Goal: Task Accomplishment & Management: Use online tool/utility

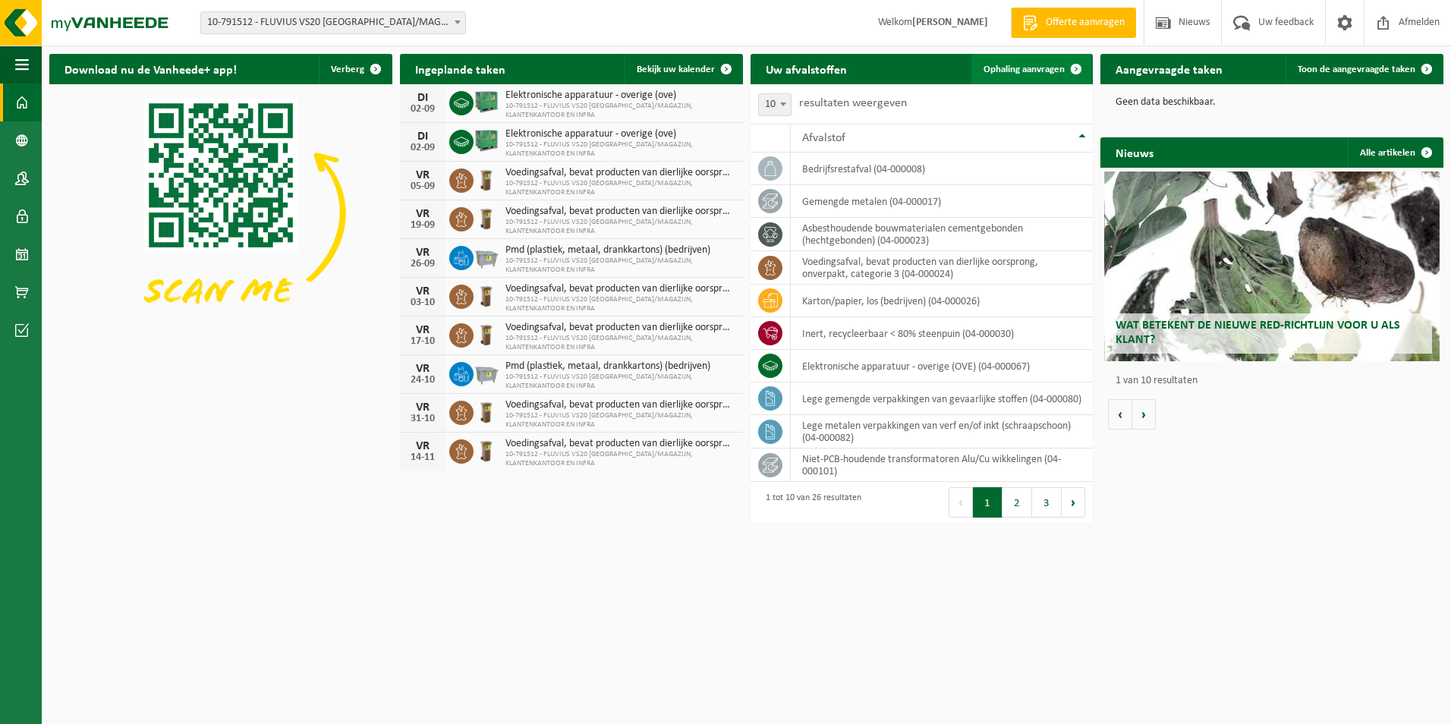
click at [996, 68] on span "Ophaling aanvragen" at bounding box center [1023, 69] width 81 height 10
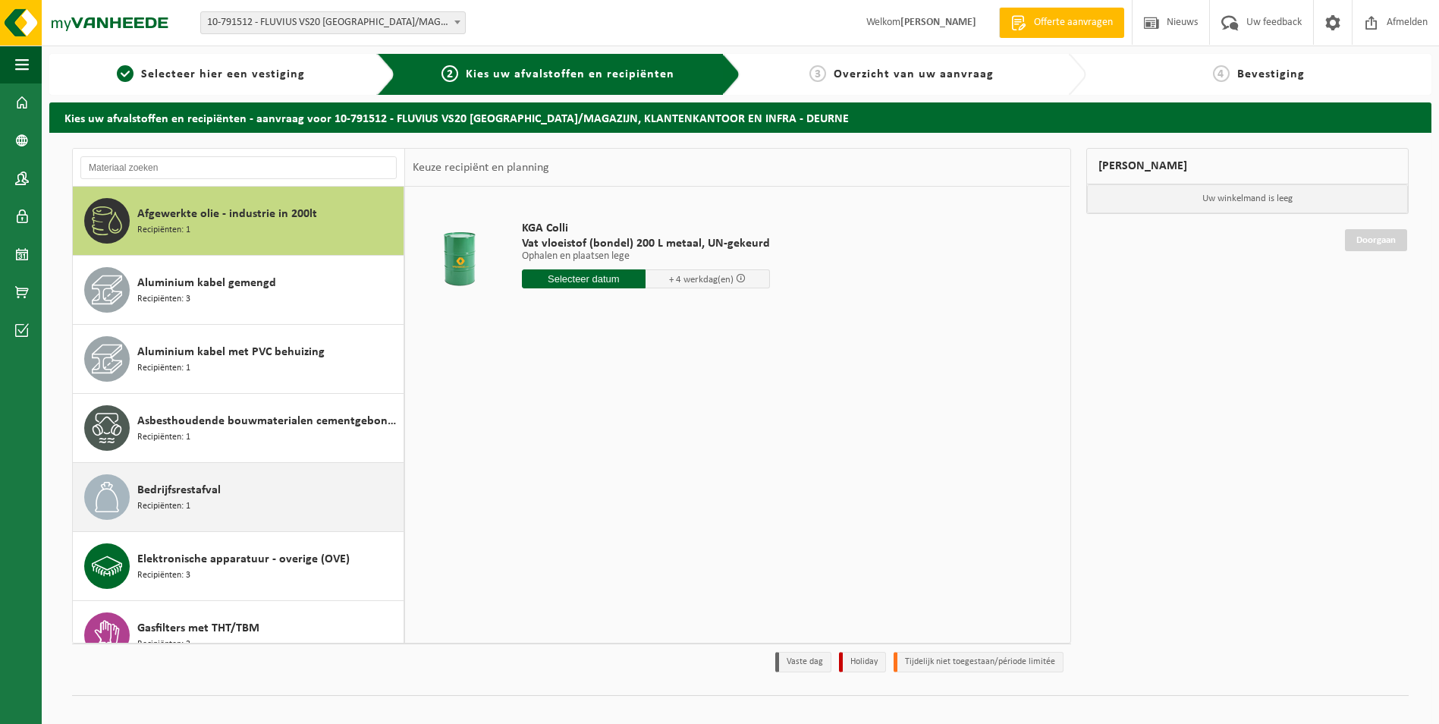
click at [185, 493] on span "Bedrijfsrestafval" at bounding box center [178, 490] width 83 height 18
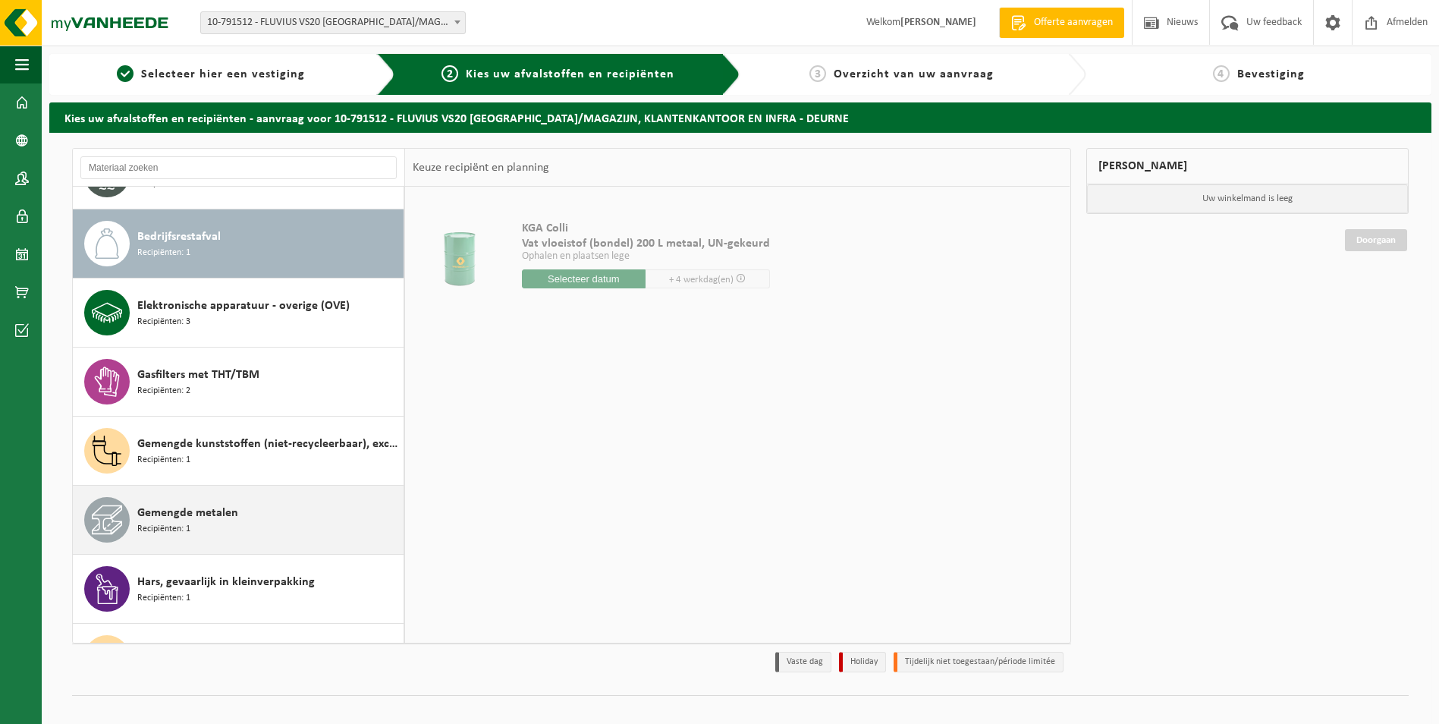
scroll to position [276, 0]
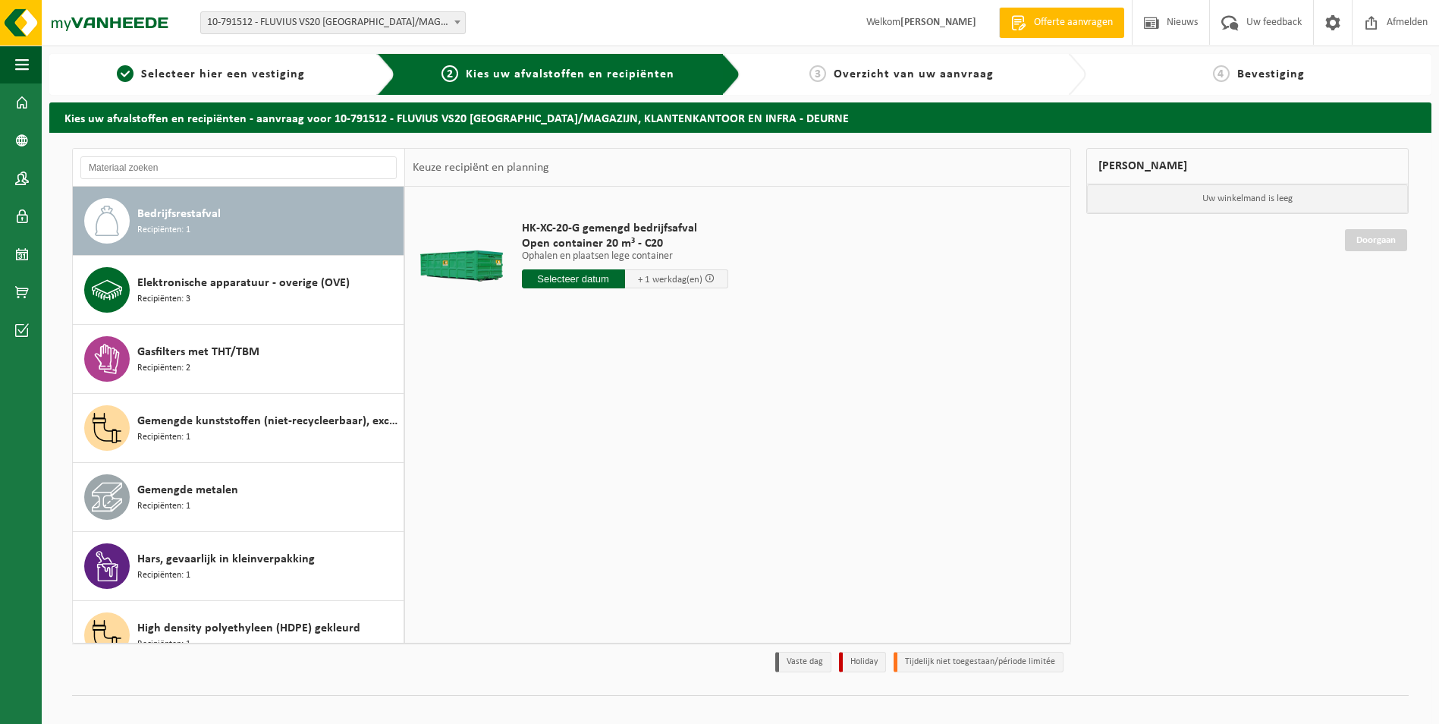
click at [588, 278] on input "text" at bounding box center [573, 278] width 103 height 19
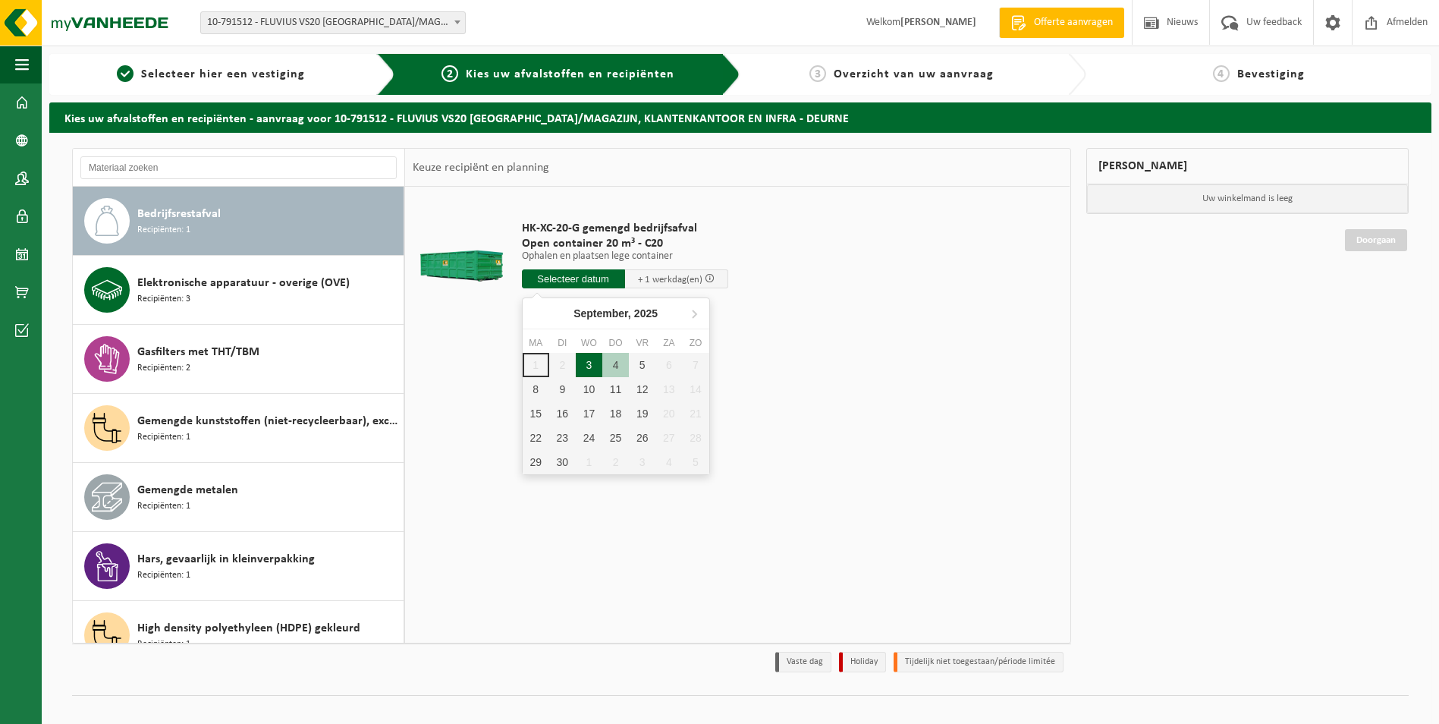
click at [590, 367] on div "3" at bounding box center [589, 365] width 27 height 24
type input "Van 2025-09-03"
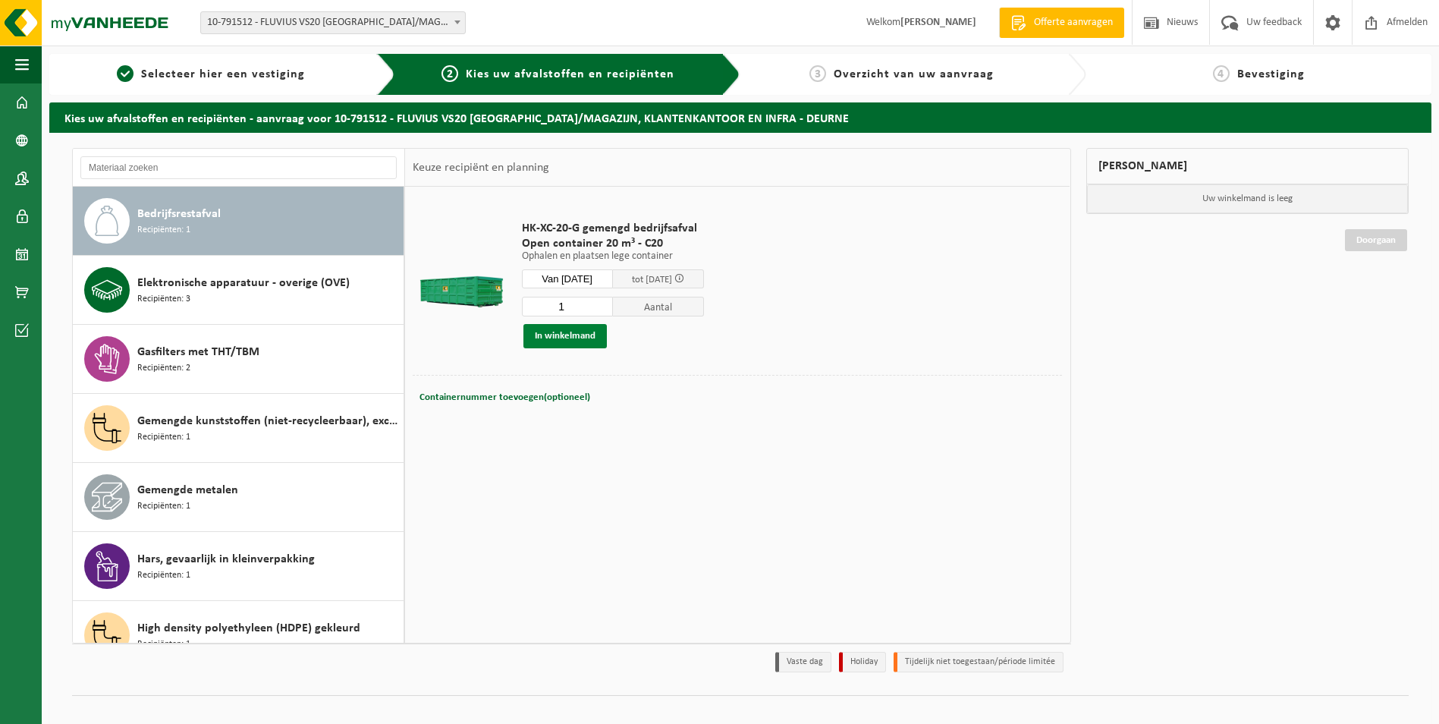
click at [568, 335] on button "In winkelmand" at bounding box center [565, 336] width 83 height 24
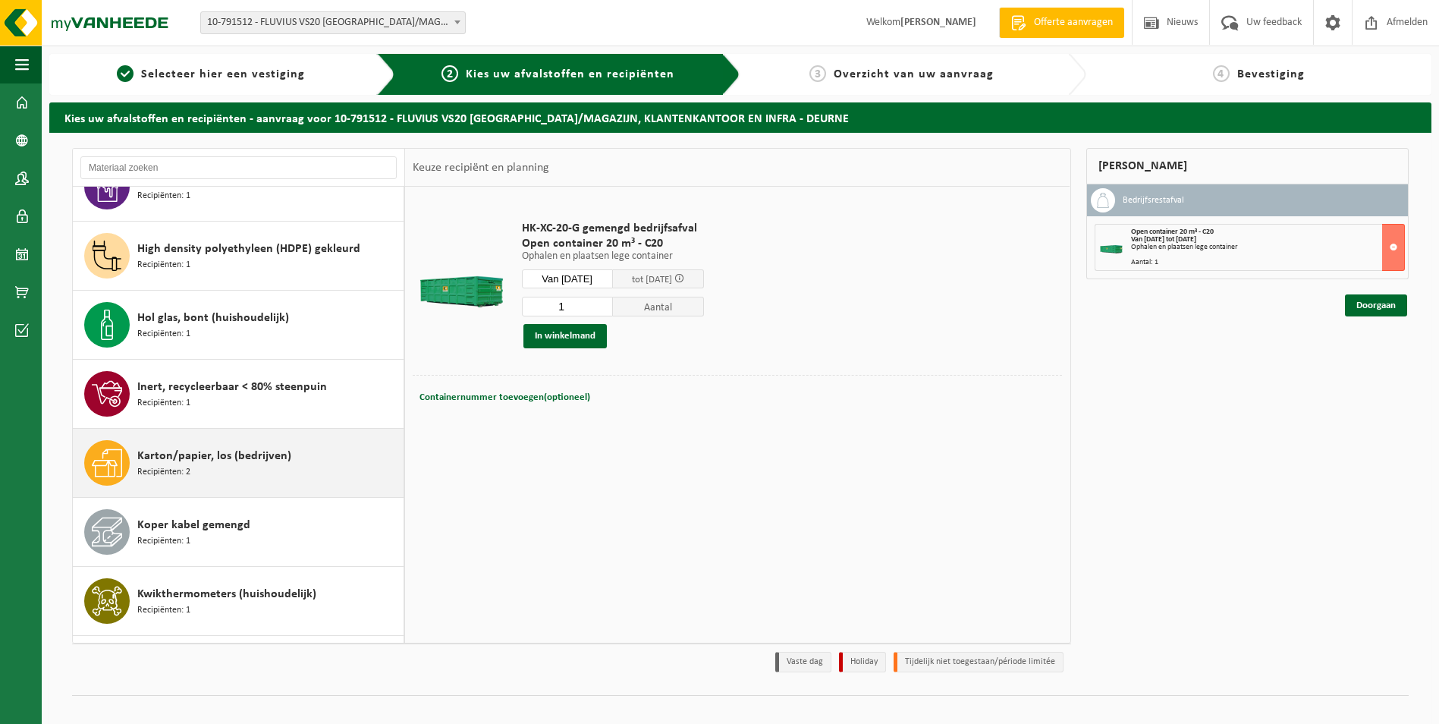
click at [256, 464] on span "Karton/papier, los (bedrijven)" at bounding box center [214, 456] width 154 height 18
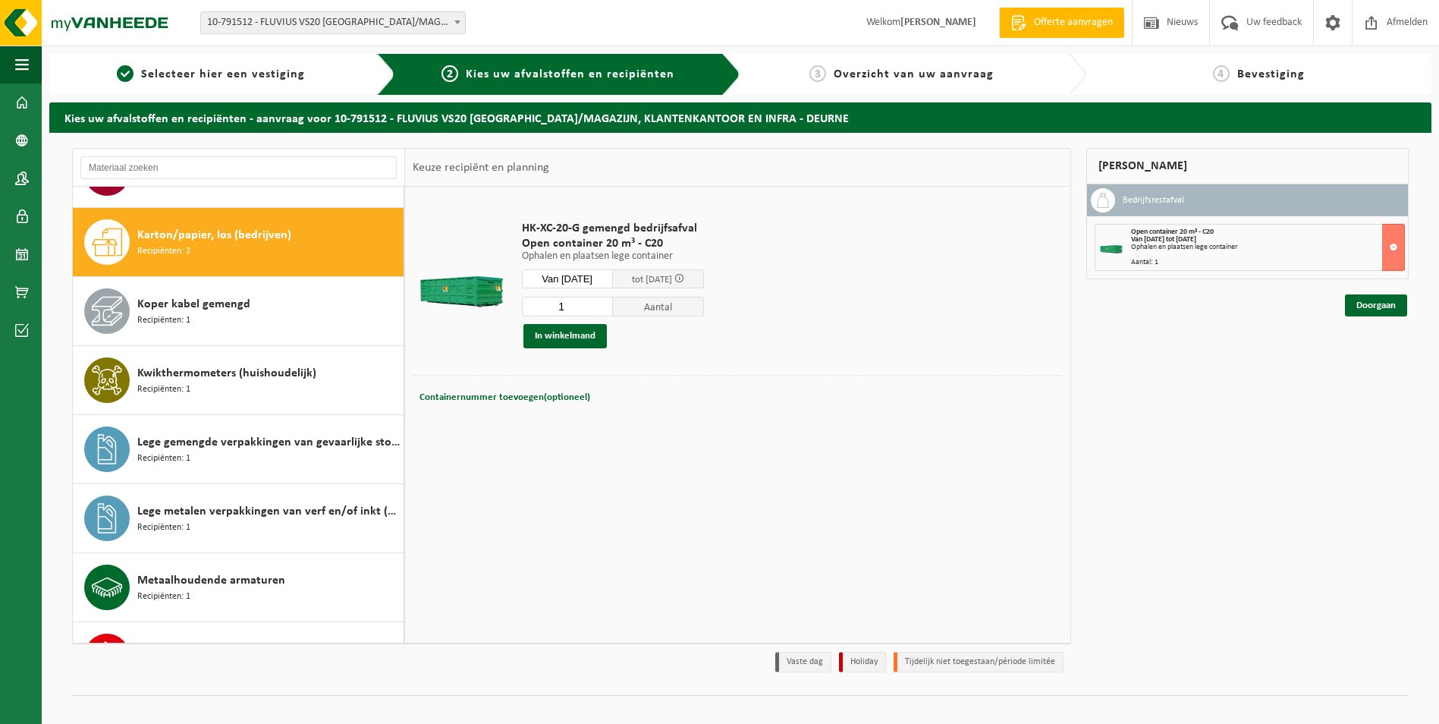
scroll to position [898, 0]
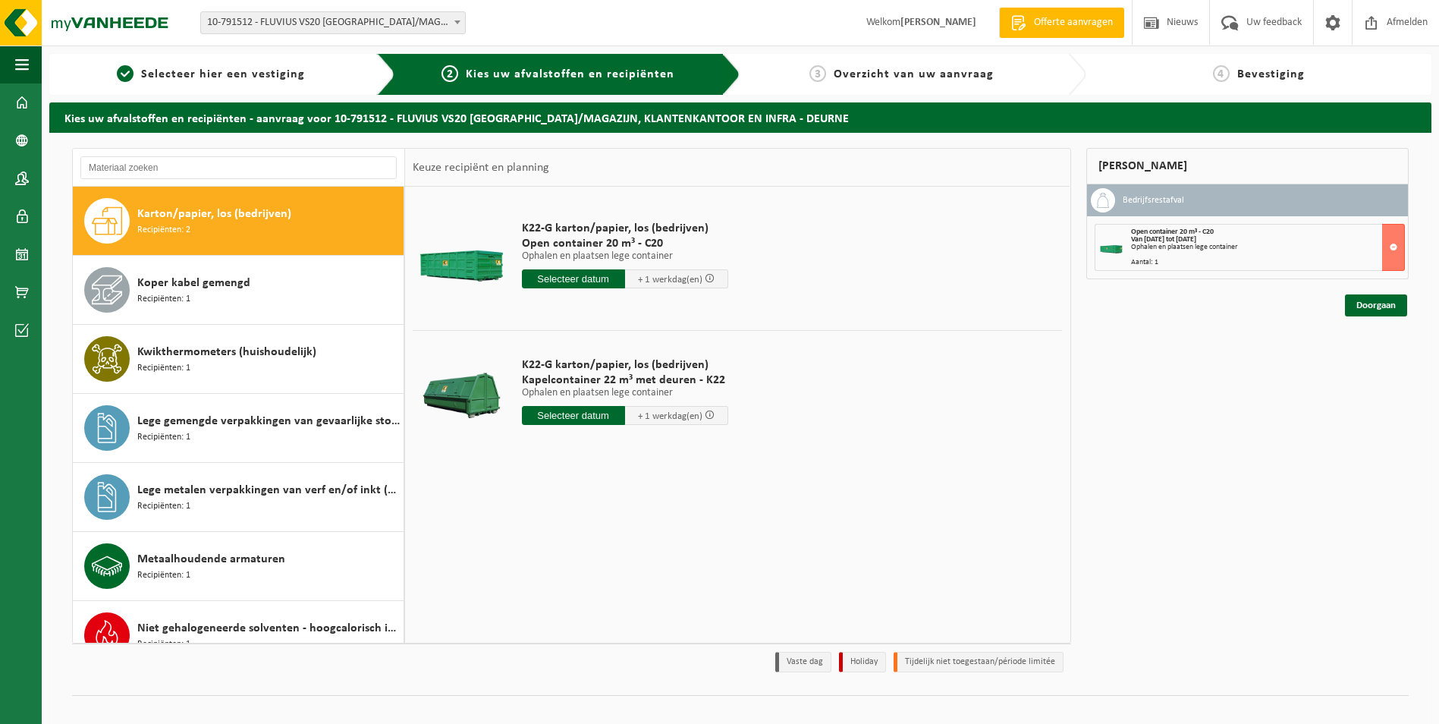
click at [577, 412] on input "text" at bounding box center [573, 415] width 103 height 19
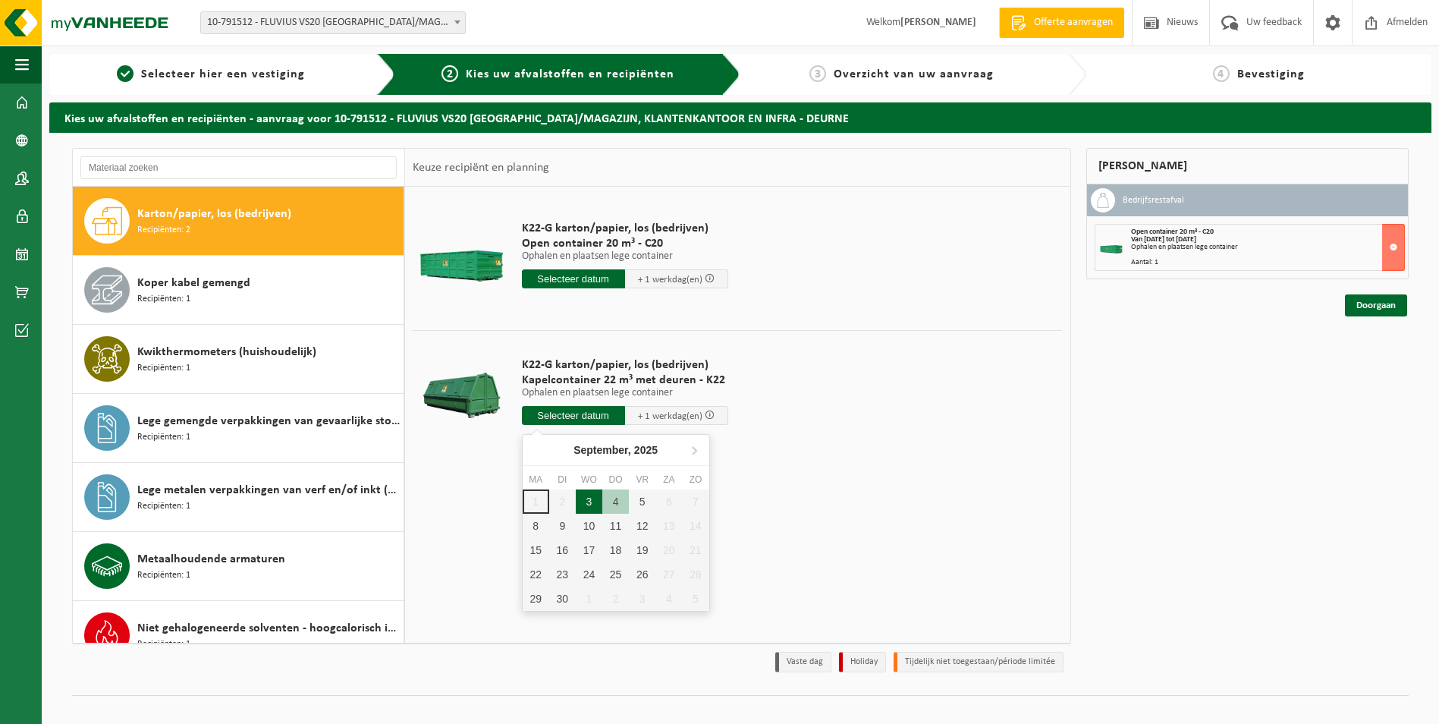
click at [590, 502] on div "3" at bounding box center [589, 501] width 27 height 24
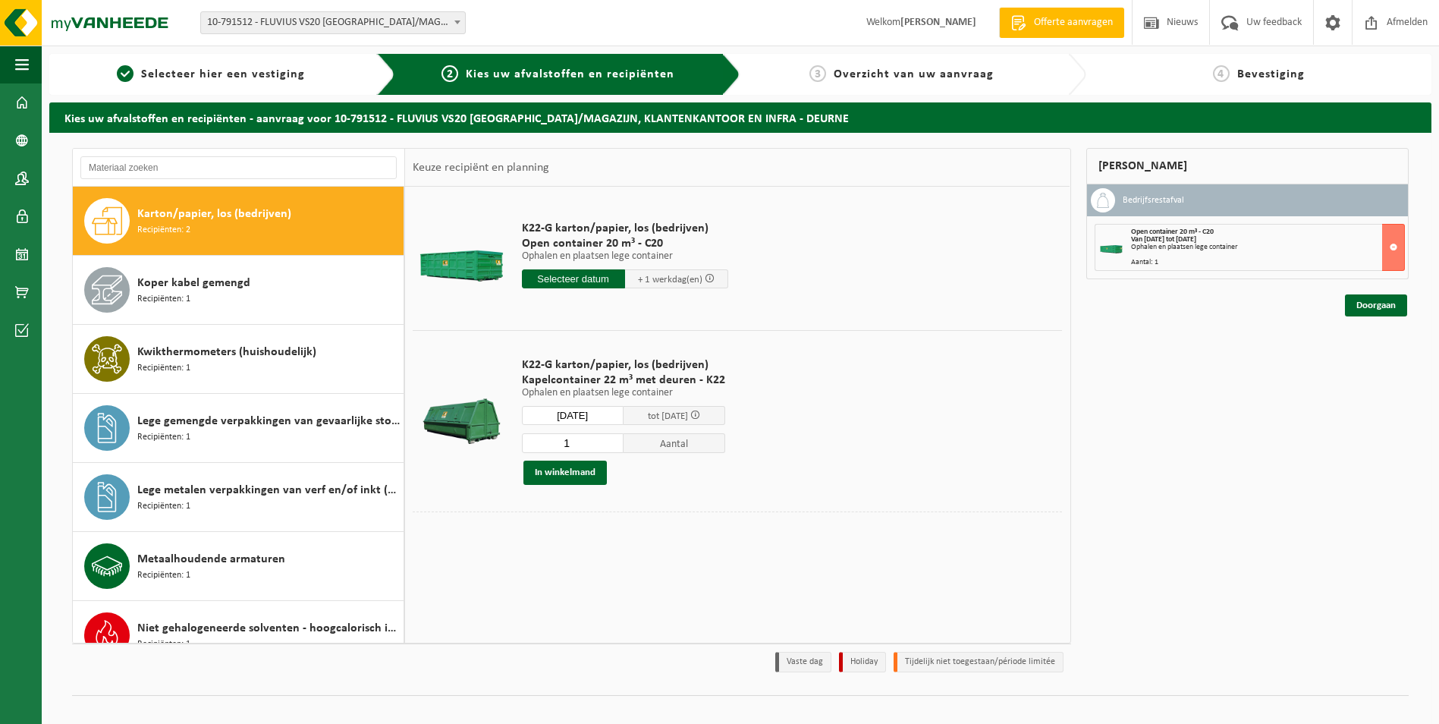
type input "Van 2025-09-03"
type input "2025-09-03"
click at [564, 472] on button "In winkelmand" at bounding box center [565, 473] width 83 height 24
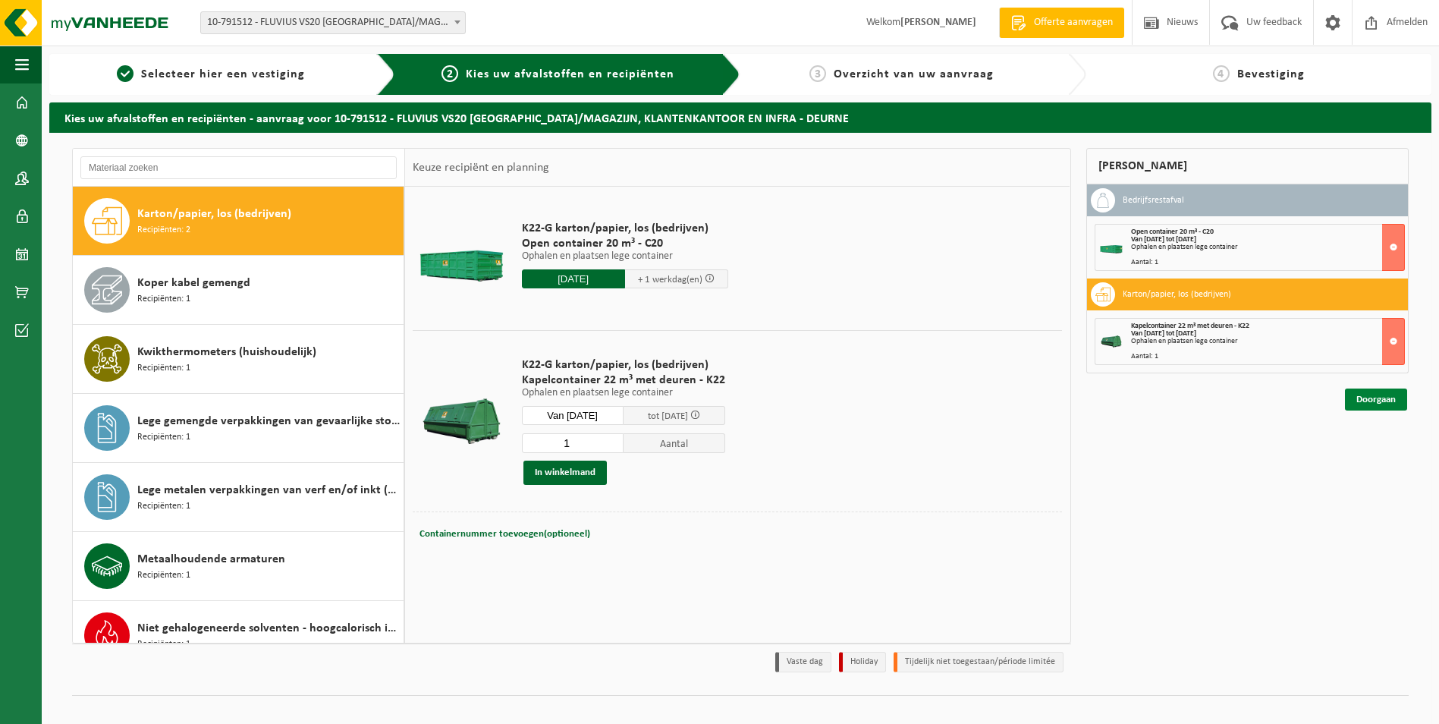
click at [1367, 401] on link "Doorgaan" at bounding box center [1376, 400] width 62 height 22
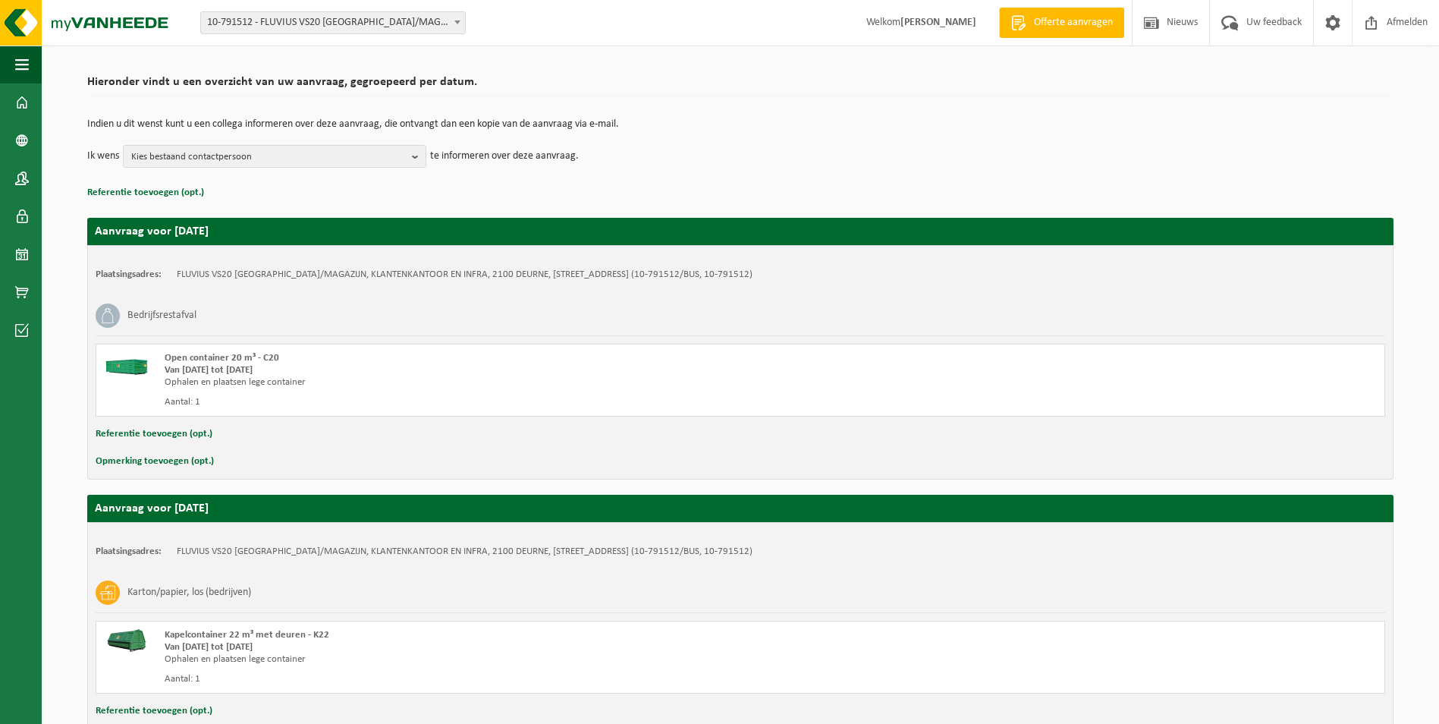
scroll to position [204, 0]
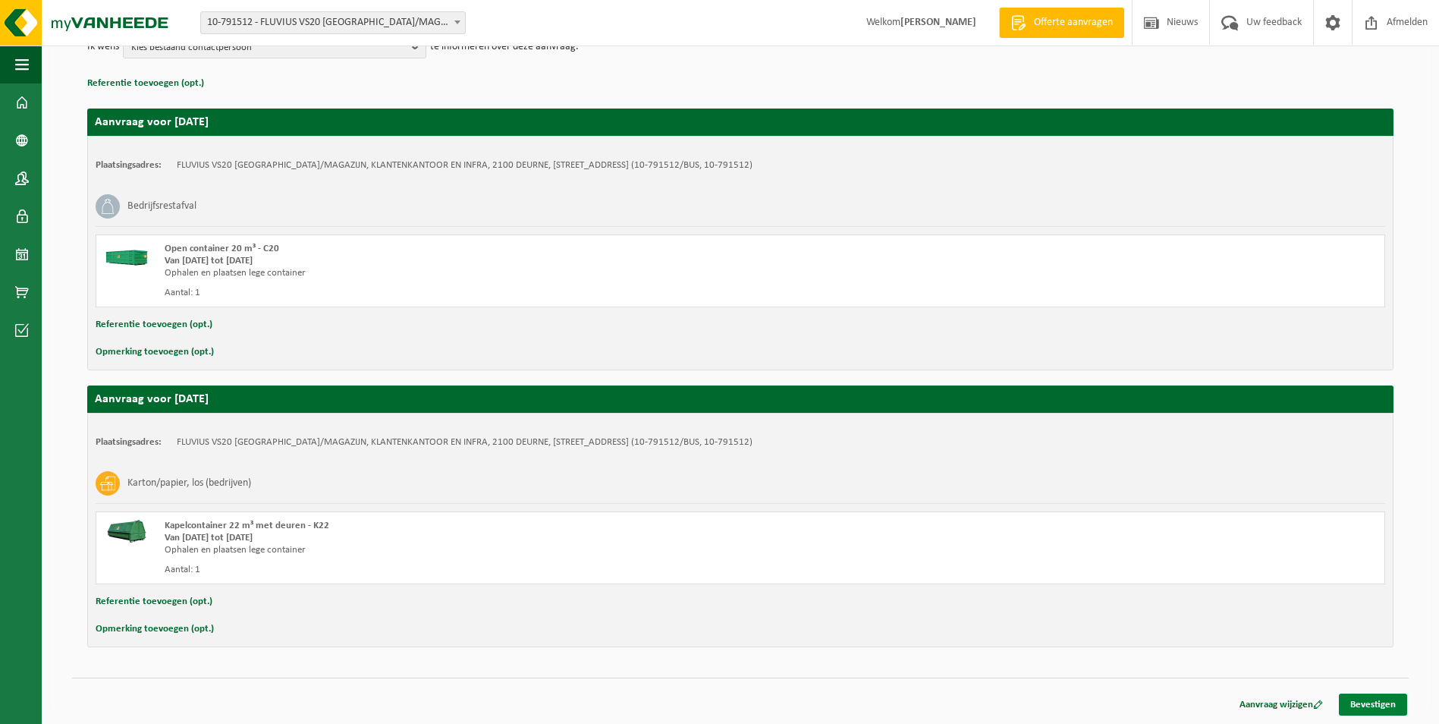
click at [1367, 697] on link "Bevestigen" at bounding box center [1373, 705] width 68 height 22
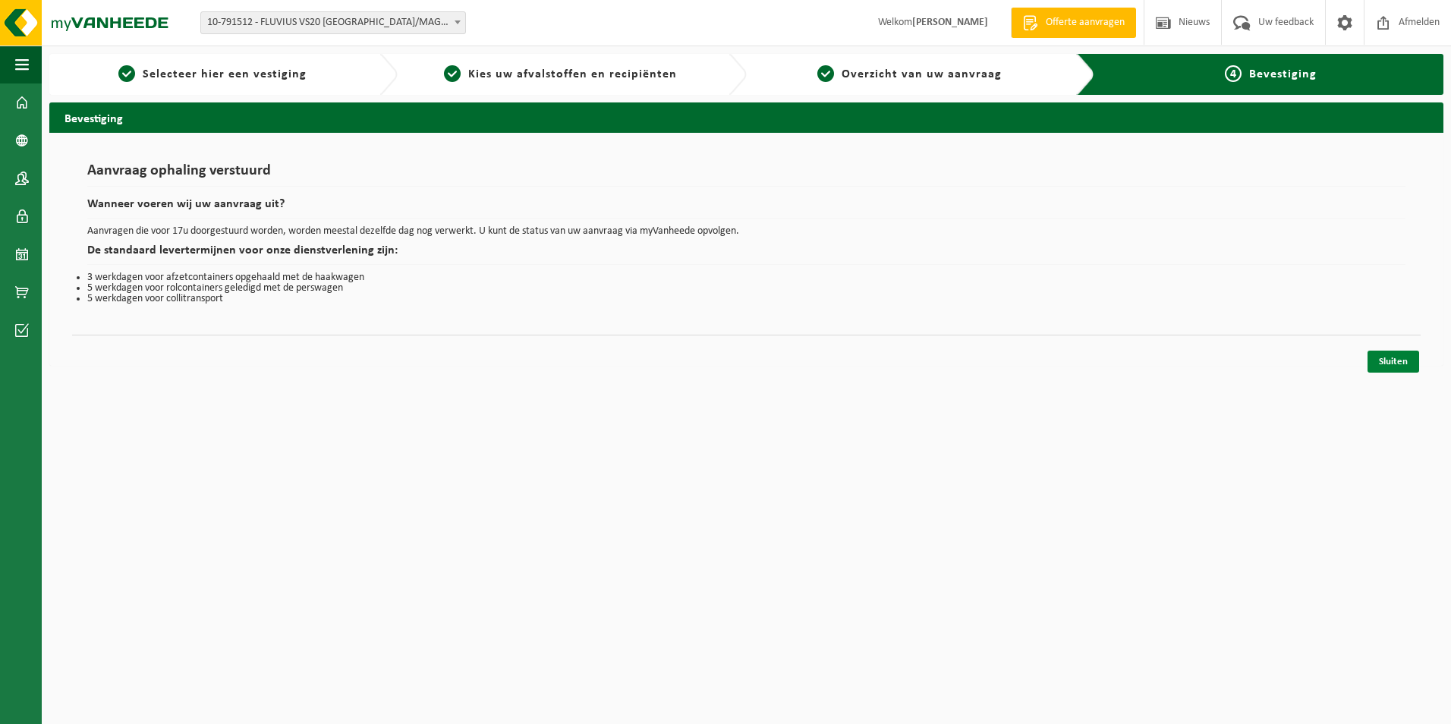
click at [1389, 361] on link "Sluiten" at bounding box center [1393, 362] width 52 height 22
